Goal: Information Seeking & Learning: Learn about a topic

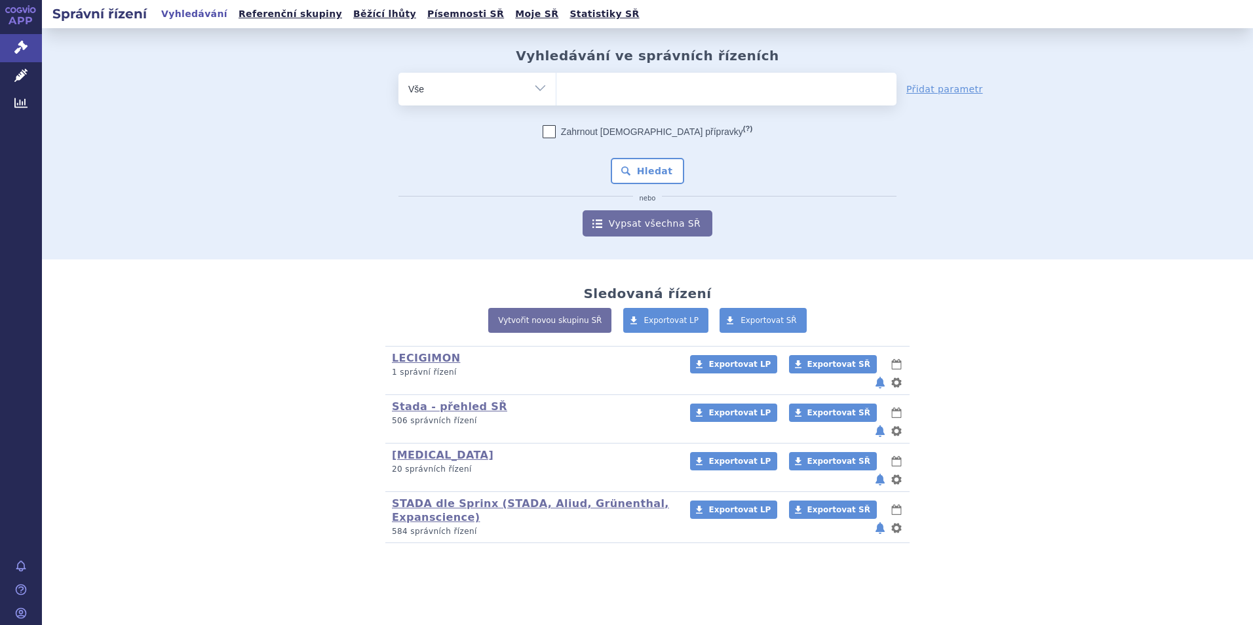
click at [572, 100] on ul at bounding box center [726, 87] width 340 height 28
click at [556, 100] on select at bounding box center [556, 88] width 1 height 33
click at [20, 102] on icon at bounding box center [20, 103] width 13 height 10
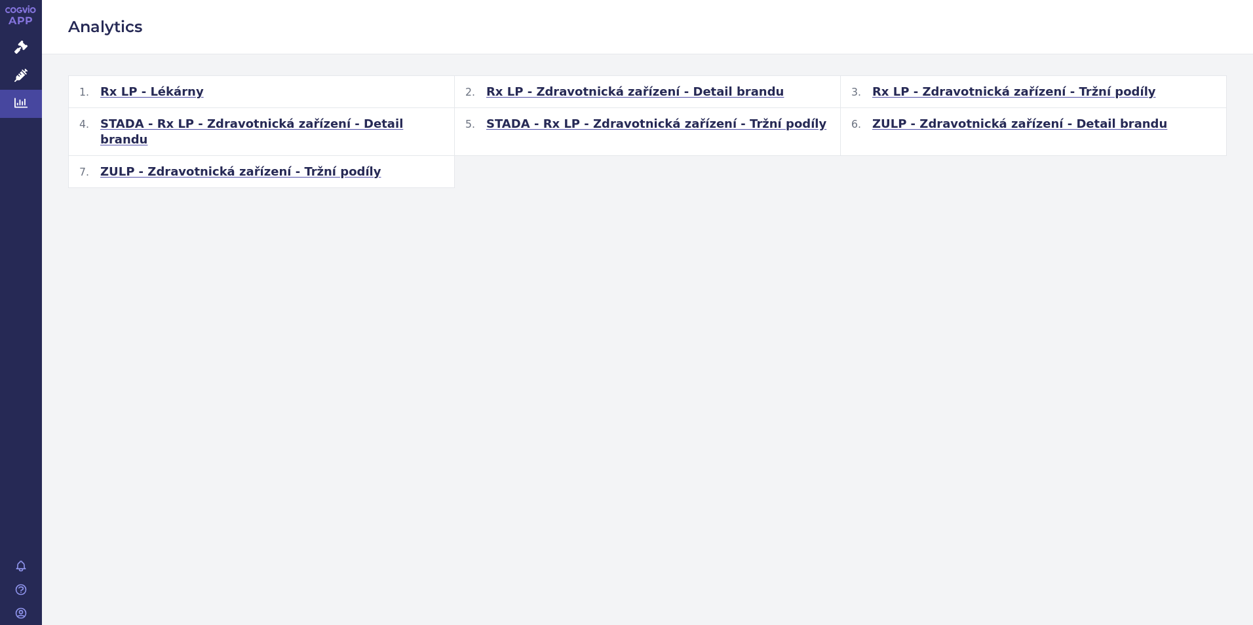
click at [238, 164] on span "ZULP - Zdravotnická zařízení - Tržní podíly" at bounding box center [240, 172] width 281 height 16
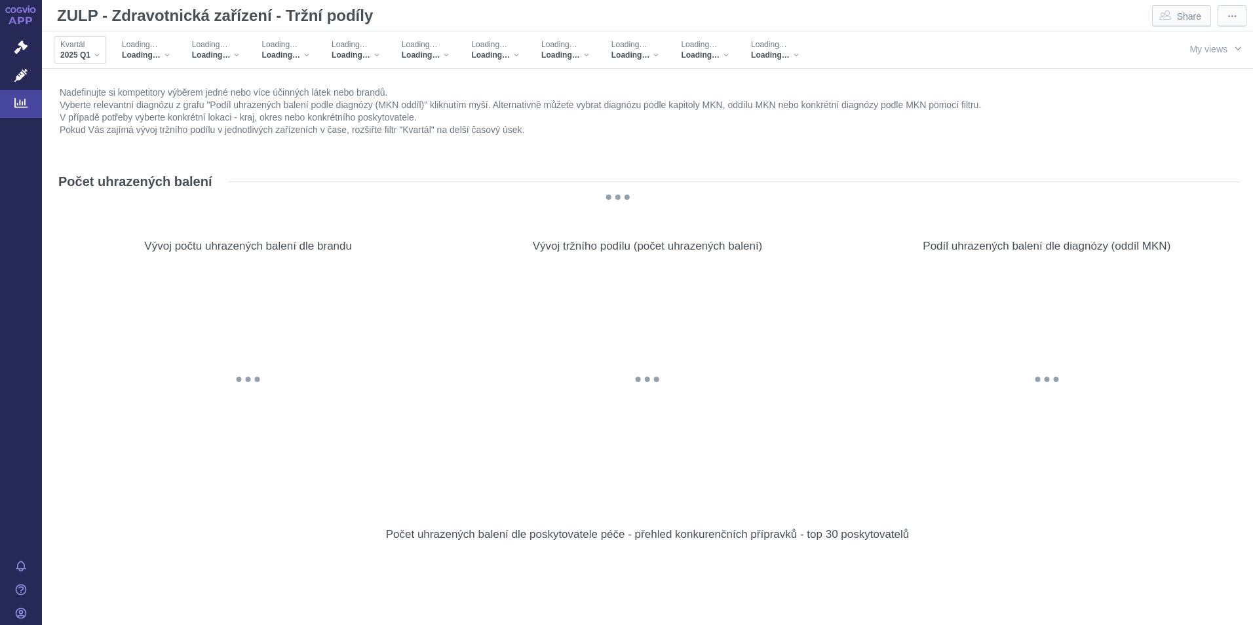
click at [98, 56] on div "2025 Q1" at bounding box center [79, 55] width 39 height 10
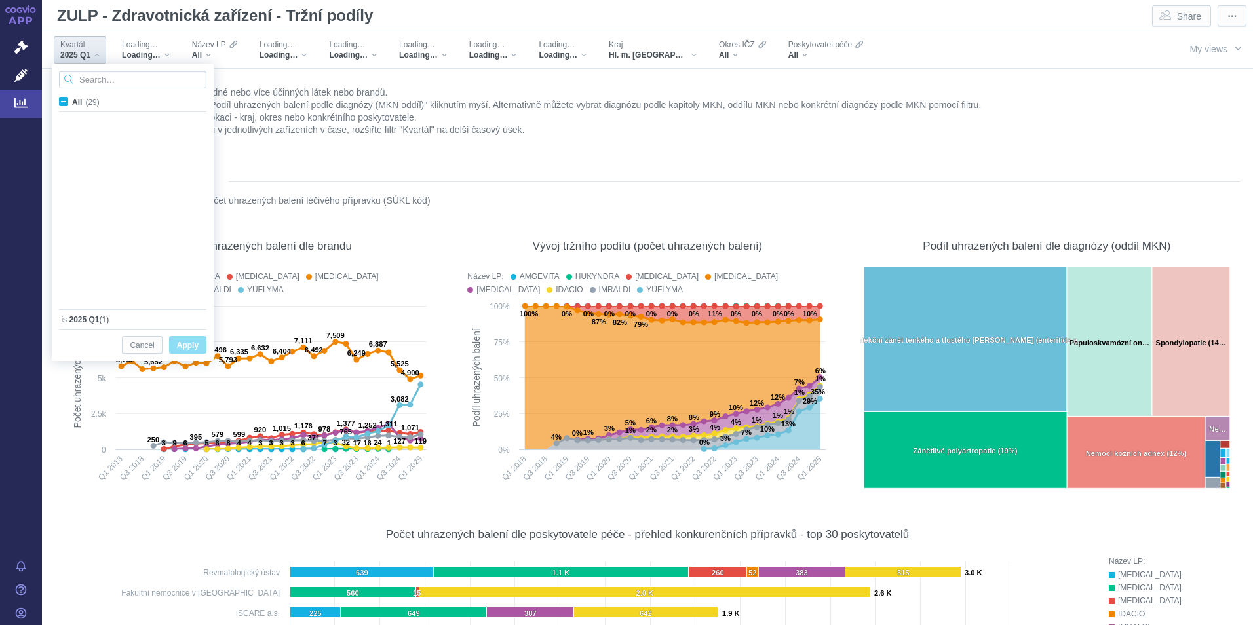
scroll to position [349, 0]
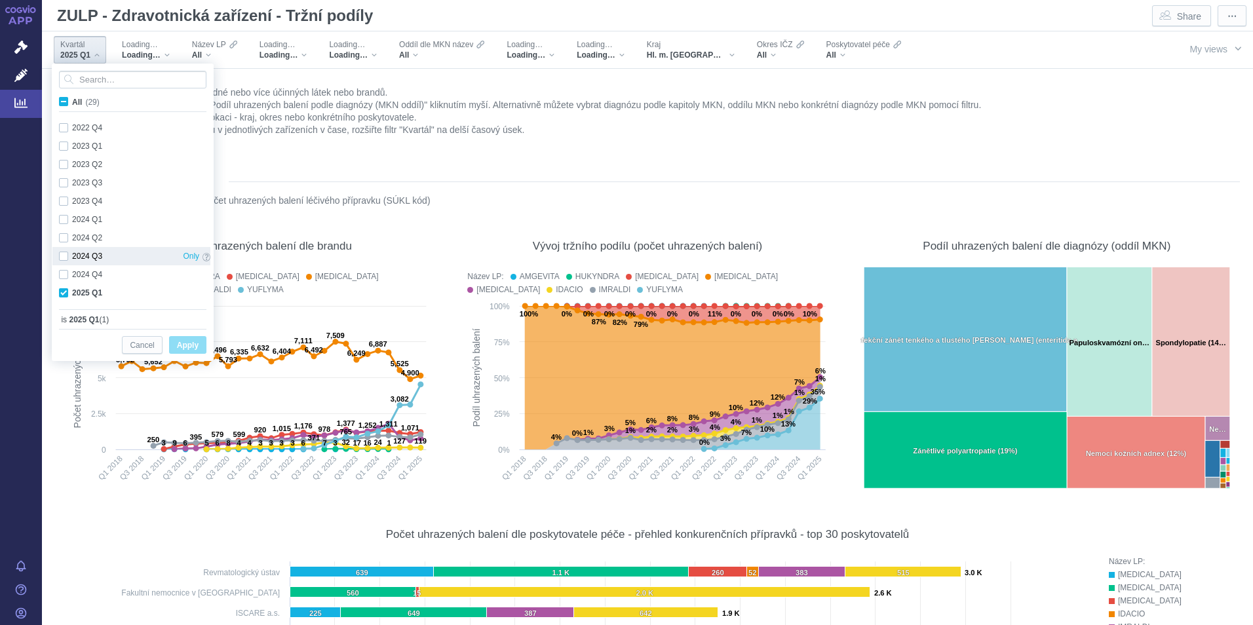
click at [64, 273] on div "2024 Q4 Only" at bounding box center [134, 274] width 164 height 18
checkbox input "true"
click at [64, 256] on div "2024 Q3 Only" at bounding box center [134, 256] width 164 height 18
checkbox input "true"
click at [64, 235] on div "2024 Q2 Only" at bounding box center [134, 238] width 164 height 18
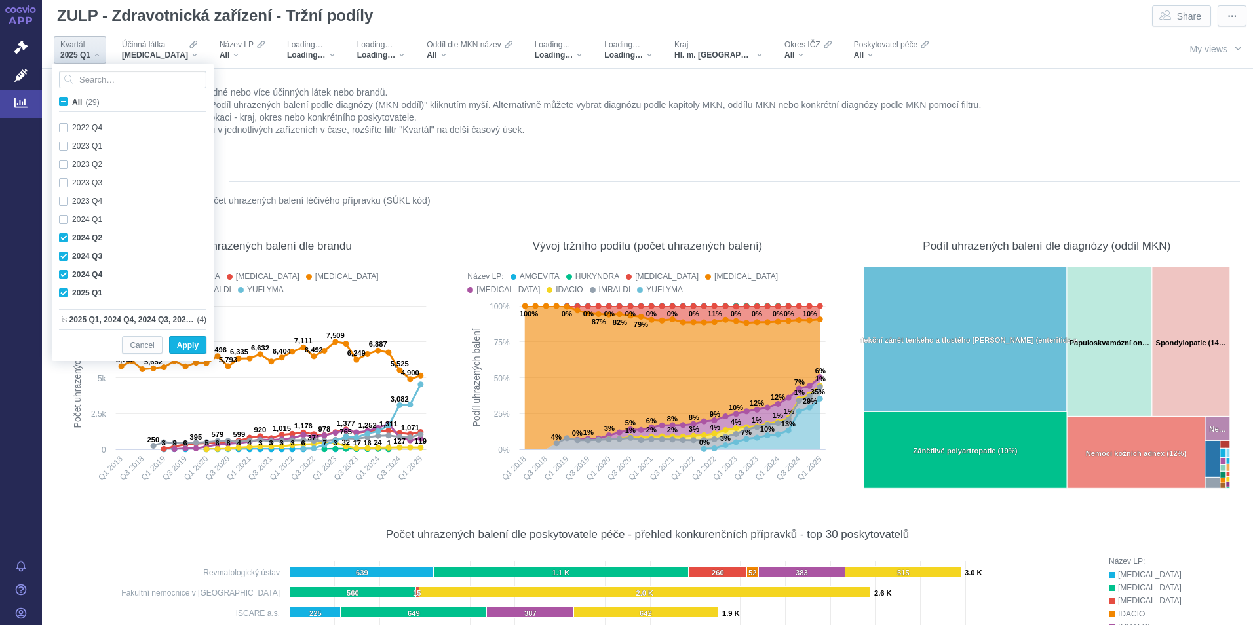
checkbox input "true"
drag, startPoint x: 189, startPoint y: 345, endPoint x: 594, endPoint y: 152, distance: 448.2
click at [192, 346] on span "Apply" at bounding box center [188, 346] width 22 height 16
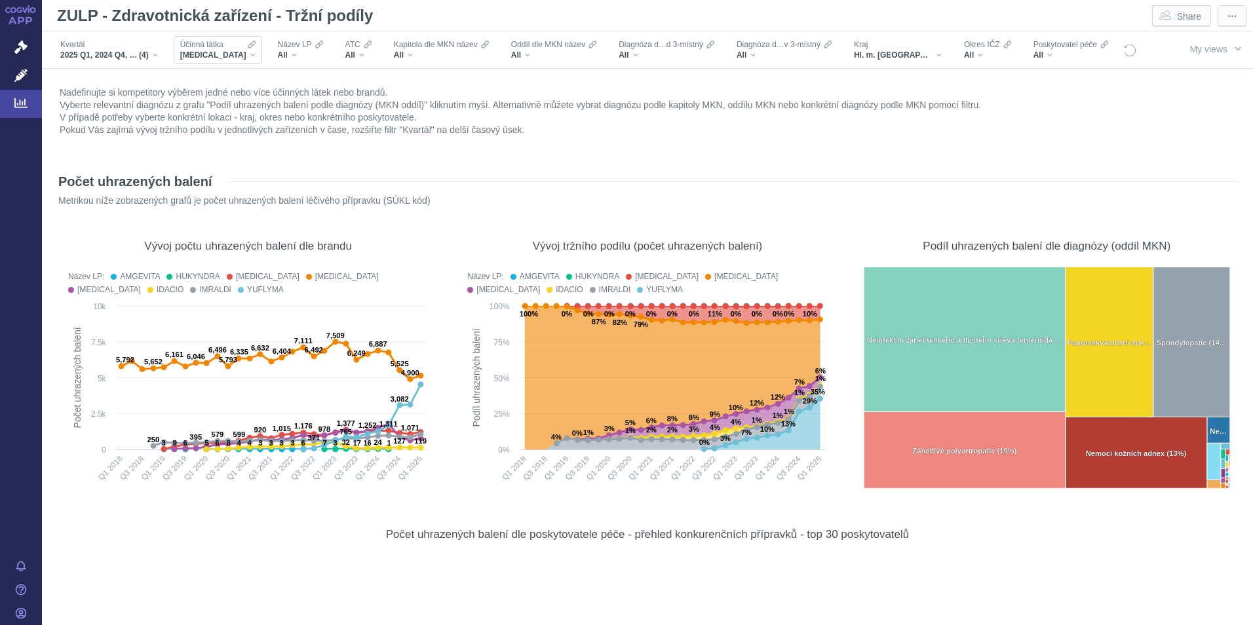
click at [241, 56] on div "[MEDICAL_DATA]" at bounding box center [217, 55] width 75 height 10
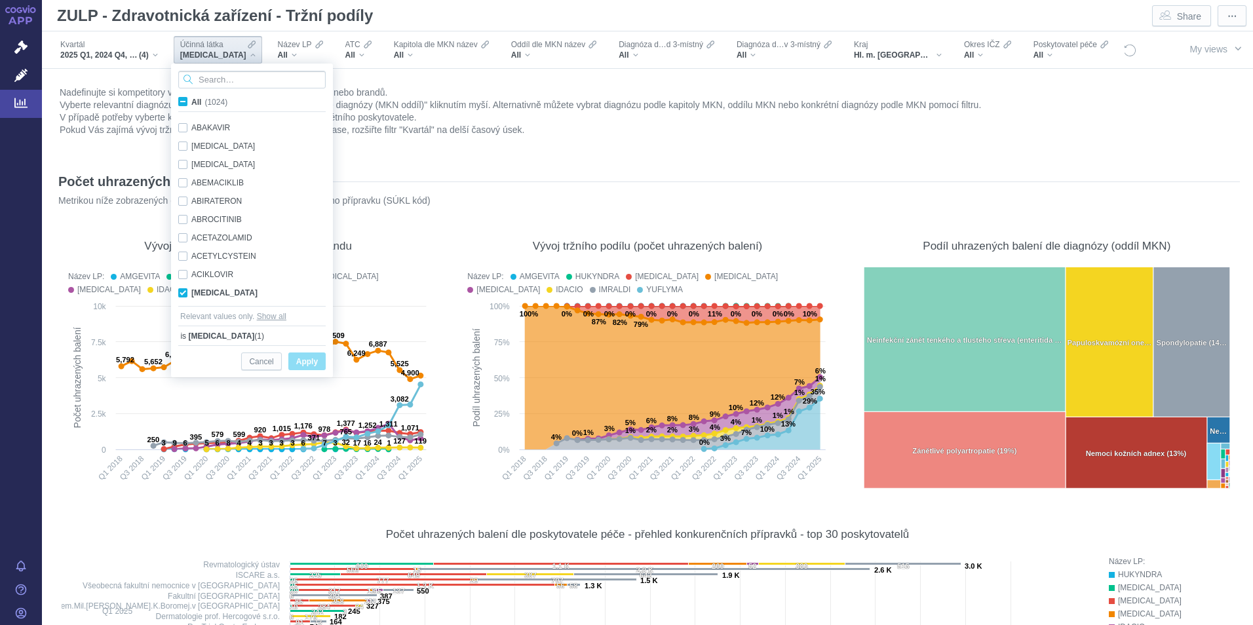
scroll to position [83, 0]
click at [183, 207] on div "[MEDICAL_DATA] Only" at bounding box center [254, 210] width 164 height 18
checkbox input "false"
click at [198, 77] on input "Search attribute values" at bounding box center [251, 80] width 147 height 18
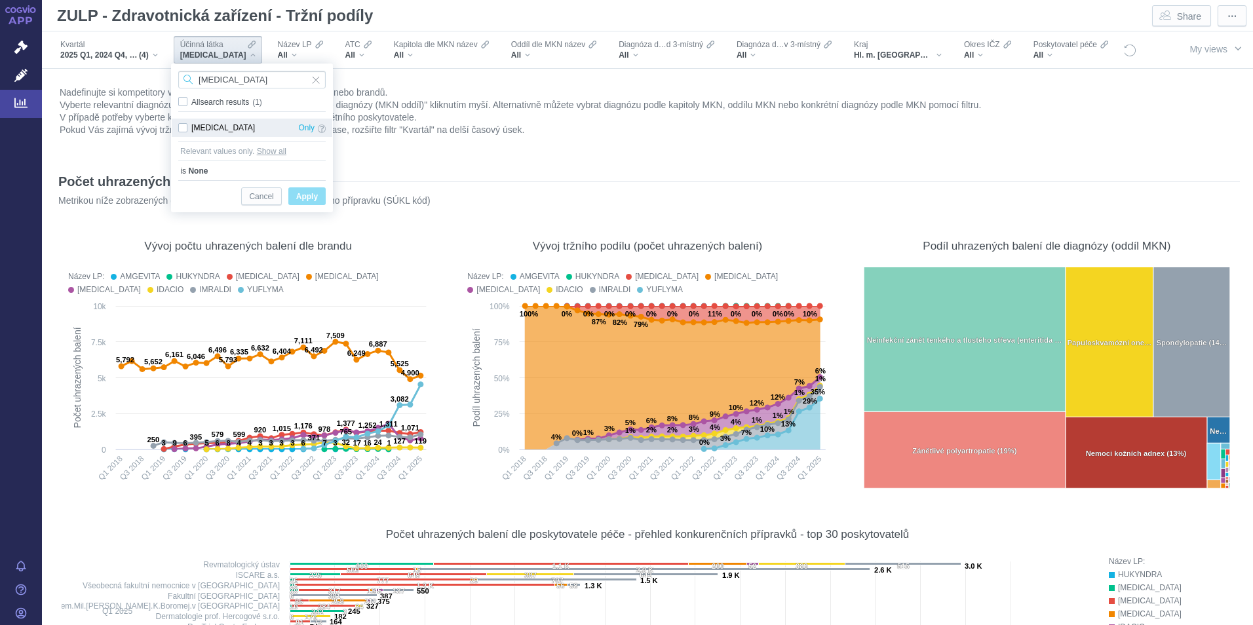
type input "[MEDICAL_DATA]"
click at [184, 130] on div "[MEDICAL_DATA] Only" at bounding box center [252, 128] width 161 height 18
checkbox input "true"
click at [301, 198] on span "Apply" at bounding box center [307, 197] width 22 height 16
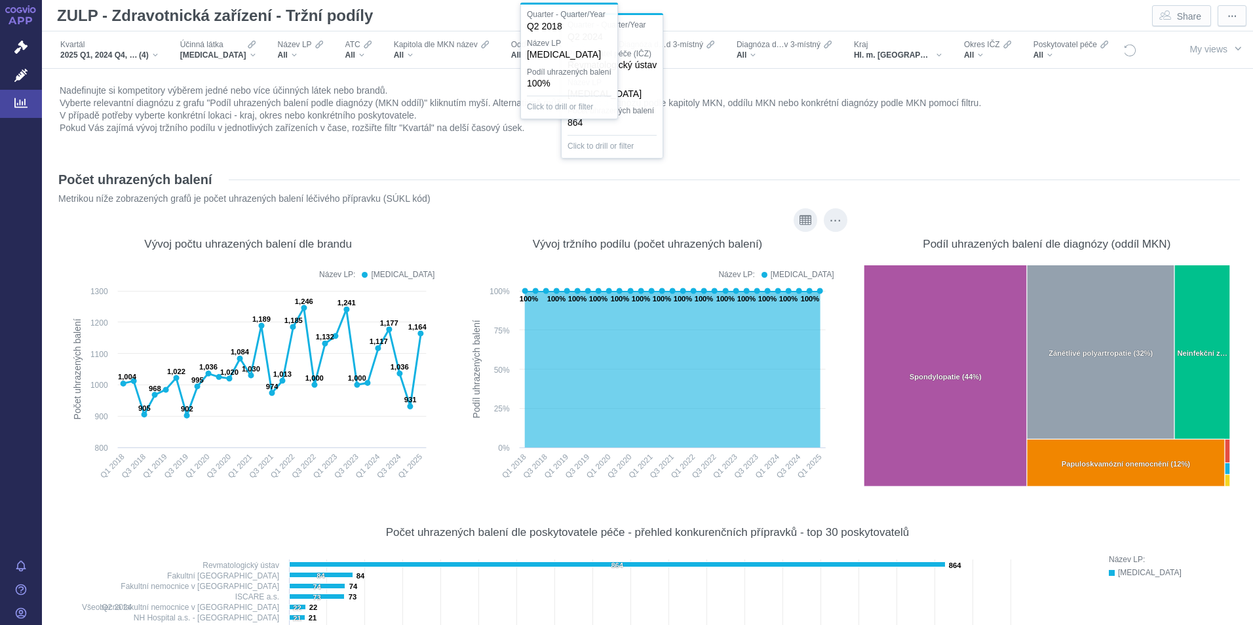
scroll to position [0, 0]
